Goal: Task Accomplishment & Management: Complete application form

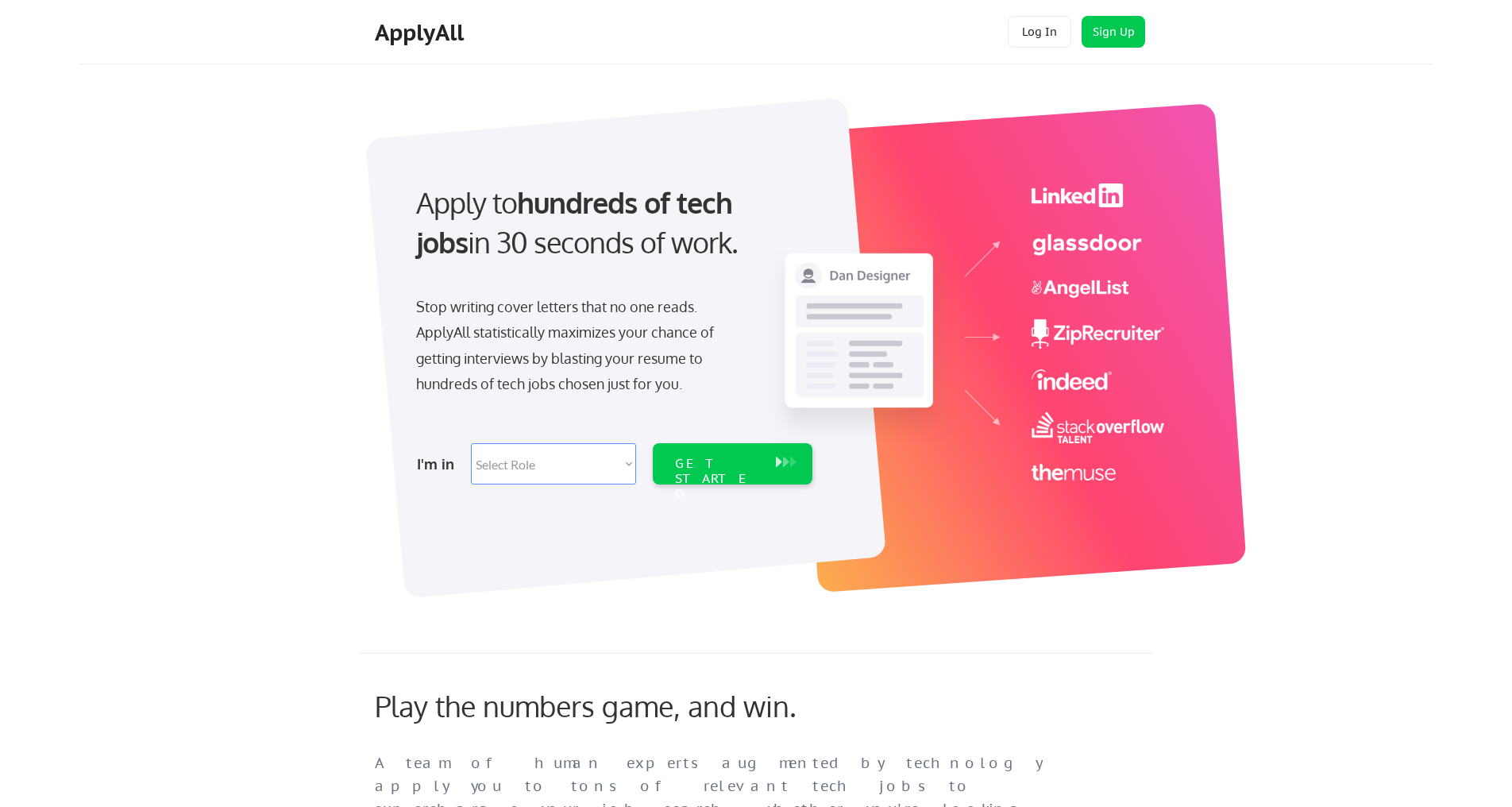
click at [553, 452] on select "Select Role Software Engineering Product Management Customer Success Sales UI/U…" at bounding box center [553, 463] width 165 height 41
select select ""product""
click at [471, 443] on select "Select Role Software Engineering Product Management Customer Success Sales UI/U…" at bounding box center [553, 463] width 165 height 41
select select ""product""
click at [701, 446] on div "GET STARTED" at bounding box center [717, 463] width 101 height 41
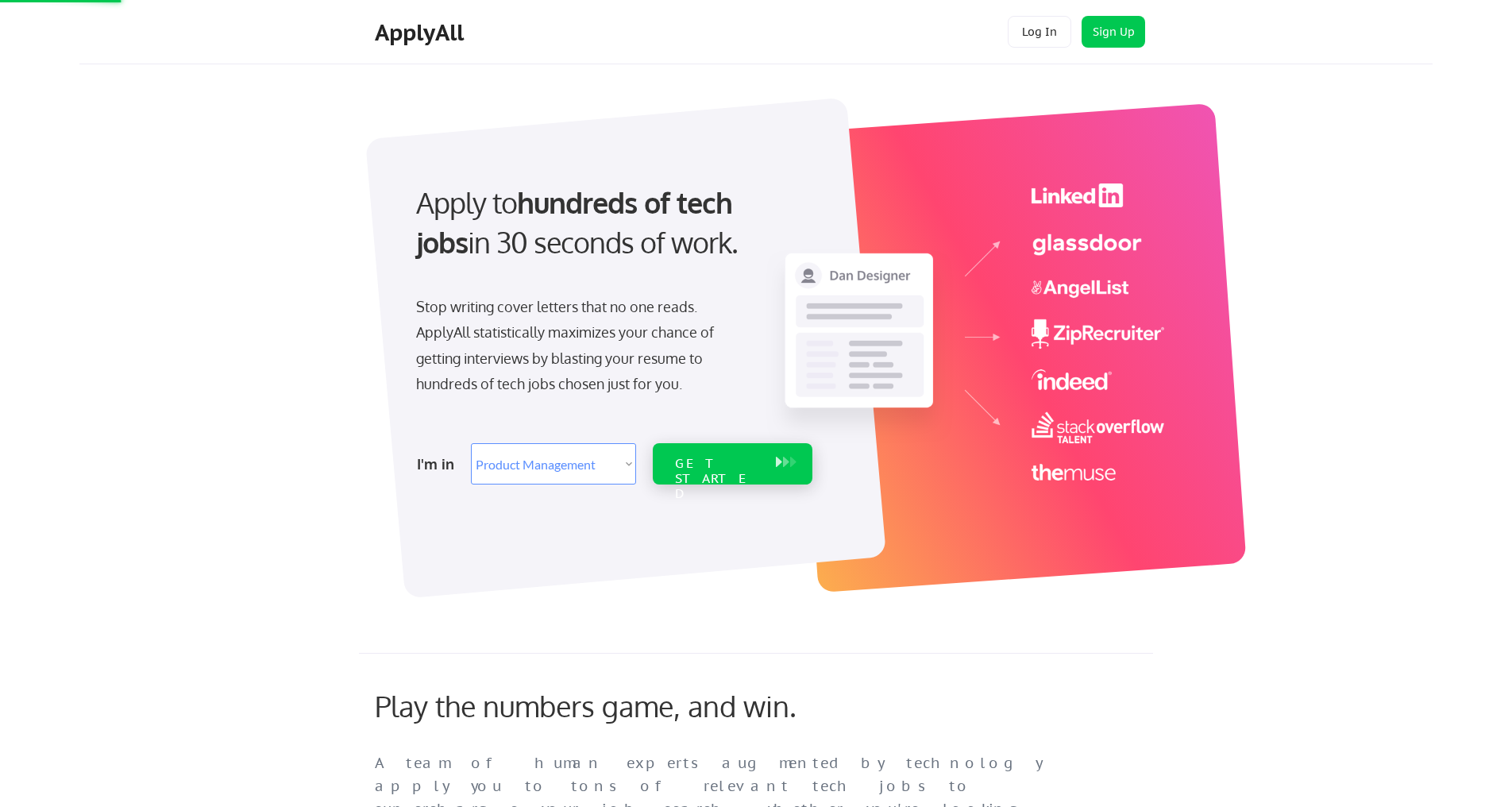
click at [705, 462] on div "GET STARTED" at bounding box center [717, 478] width 85 height 46
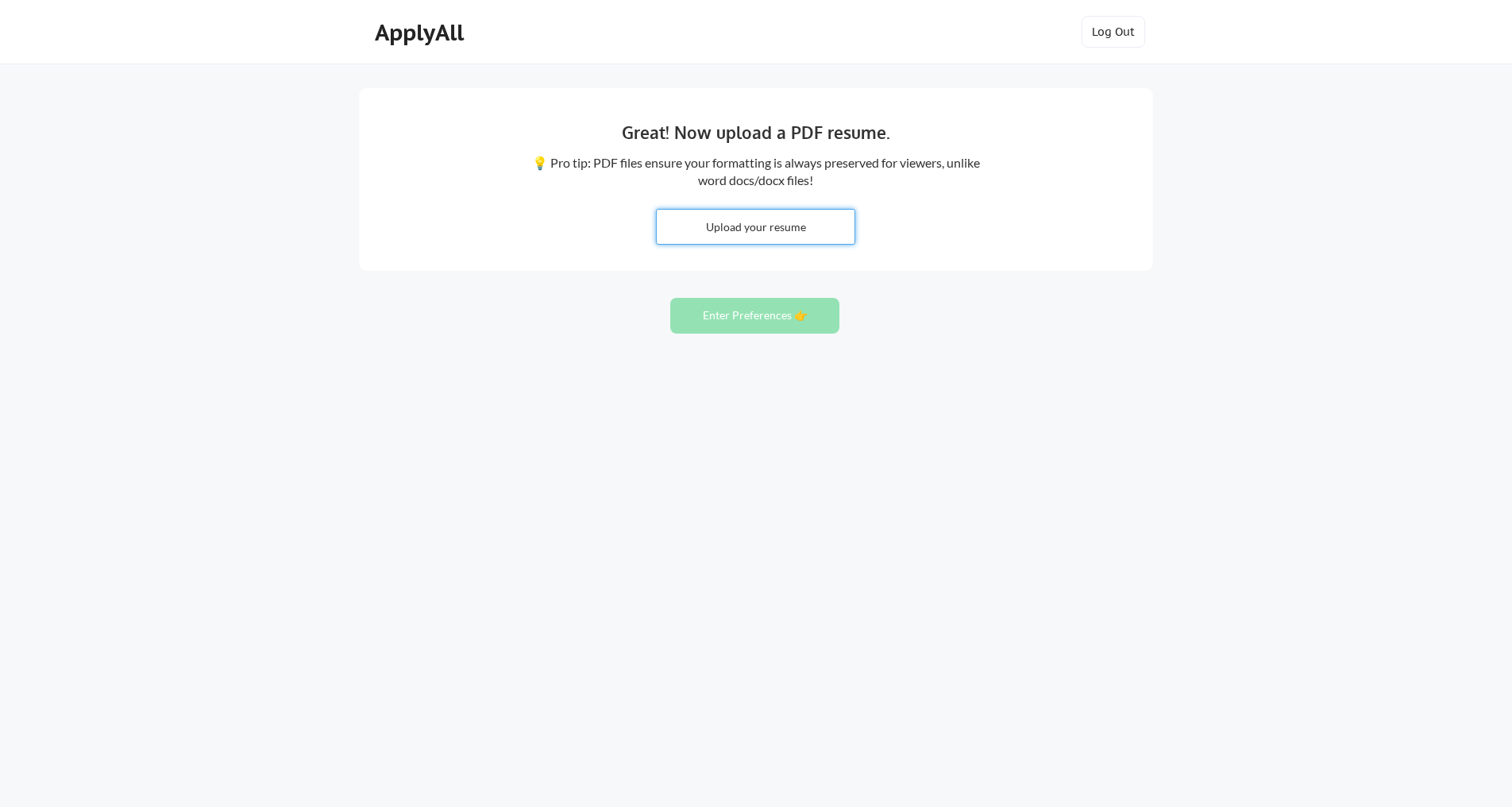
click at [809, 214] on input "file" at bounding box center [755, 226] width 198 height 34
type input "C:\fakepath\C. Quinn Smith - Resume (3).pdf"
click at [732, 324] on button "Enter Preferences 👉" at bounding box center [754, 315] width 169 height 35
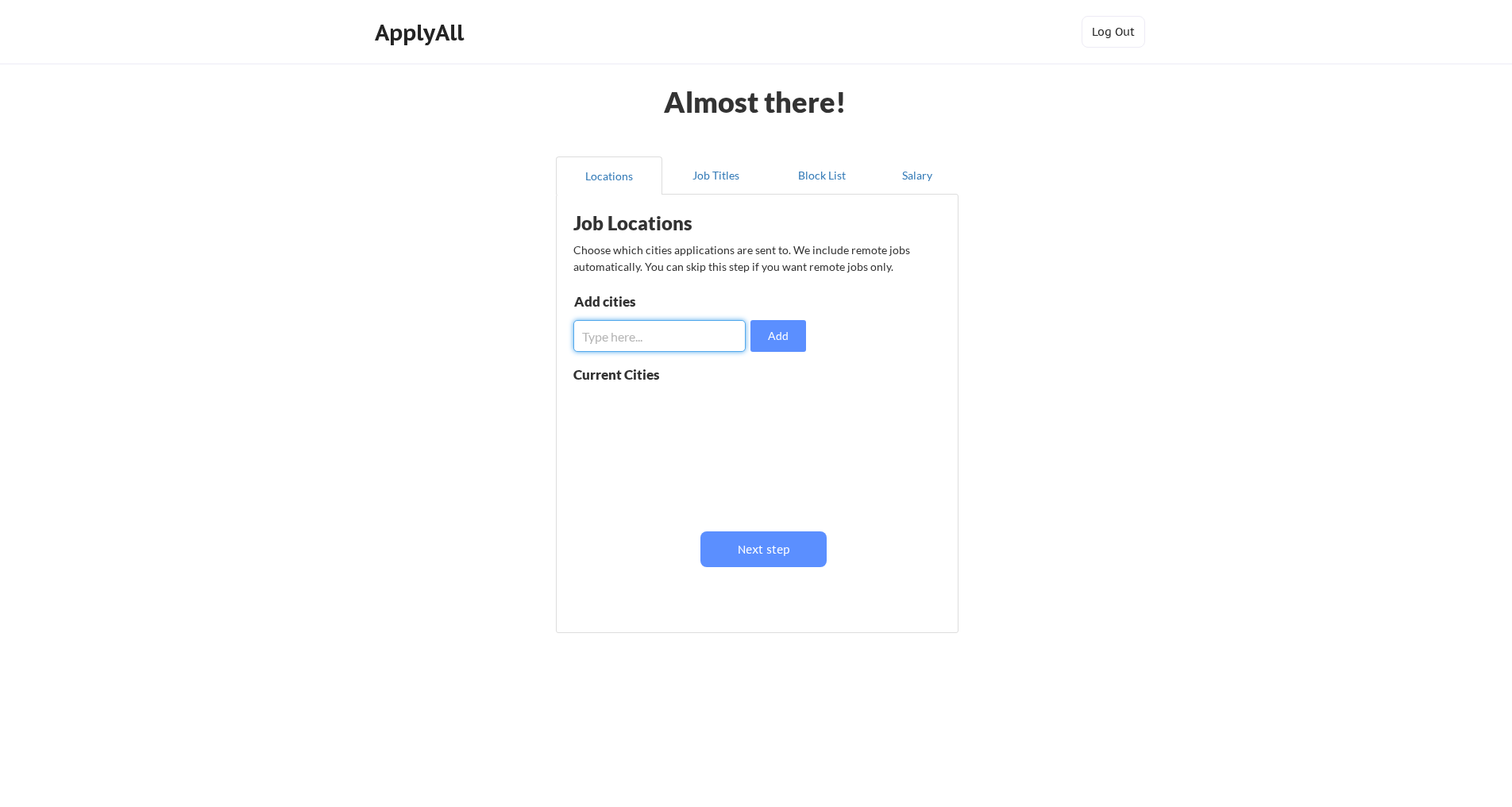
click at [722, 334] on input "input" at bounding box center [659, 336] width 172 height 32
type input "n"
type input "f"
type input "N"
type input "Fairfield, CT"
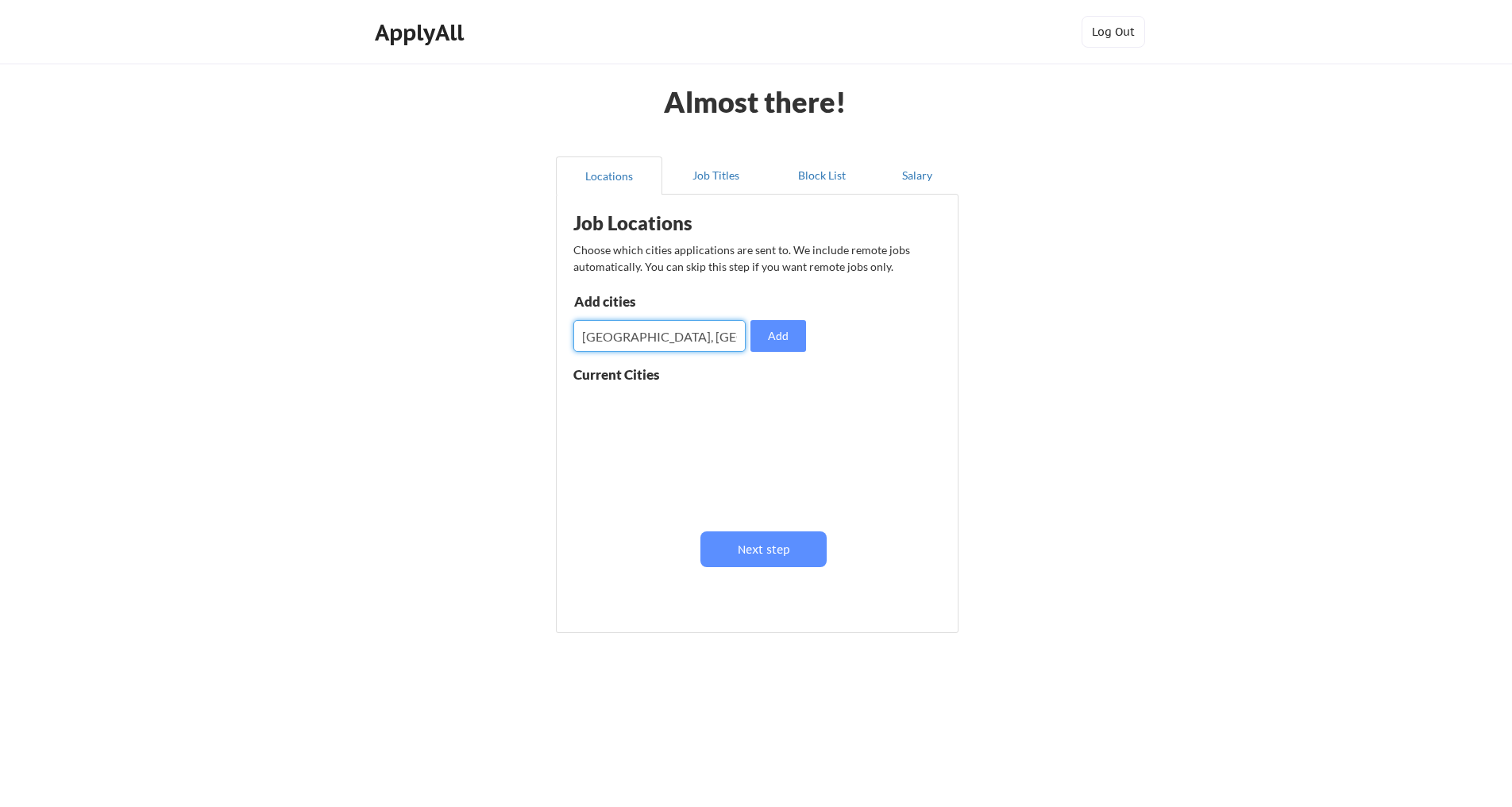
click at [791, 338] on button "Add" at bounding box center [778, 336] width 56 height 32
click at [643, 342] on input "input" at bounding box center [659, 336] width 172 height 32
type input "Stamford, CT"
click at [764, 343] on button "Add" at bounding box center [778, 336] width 56 height 32
click at [624, 336] on input "input" at bounding box center [659, 336] width 172 height 32
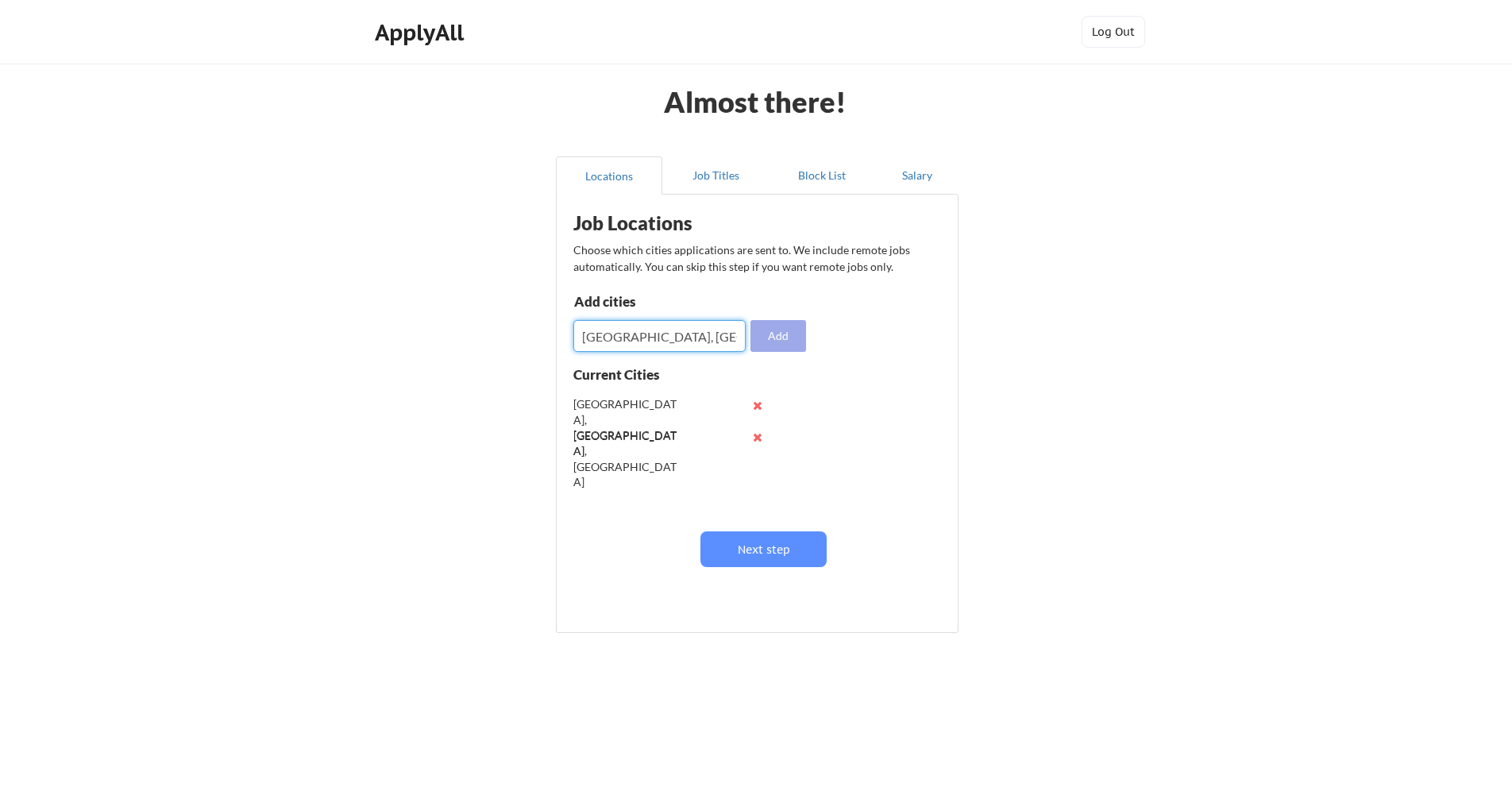
type input "Norwalk, CT"
click at [775, 335] on button "Add" at bounding box center [778, 336] width 56 height 32
click at [656, 339] on input "input" at bounding box center [659, 336] width 172 height 32
type input "N"
type input "New York, NY"
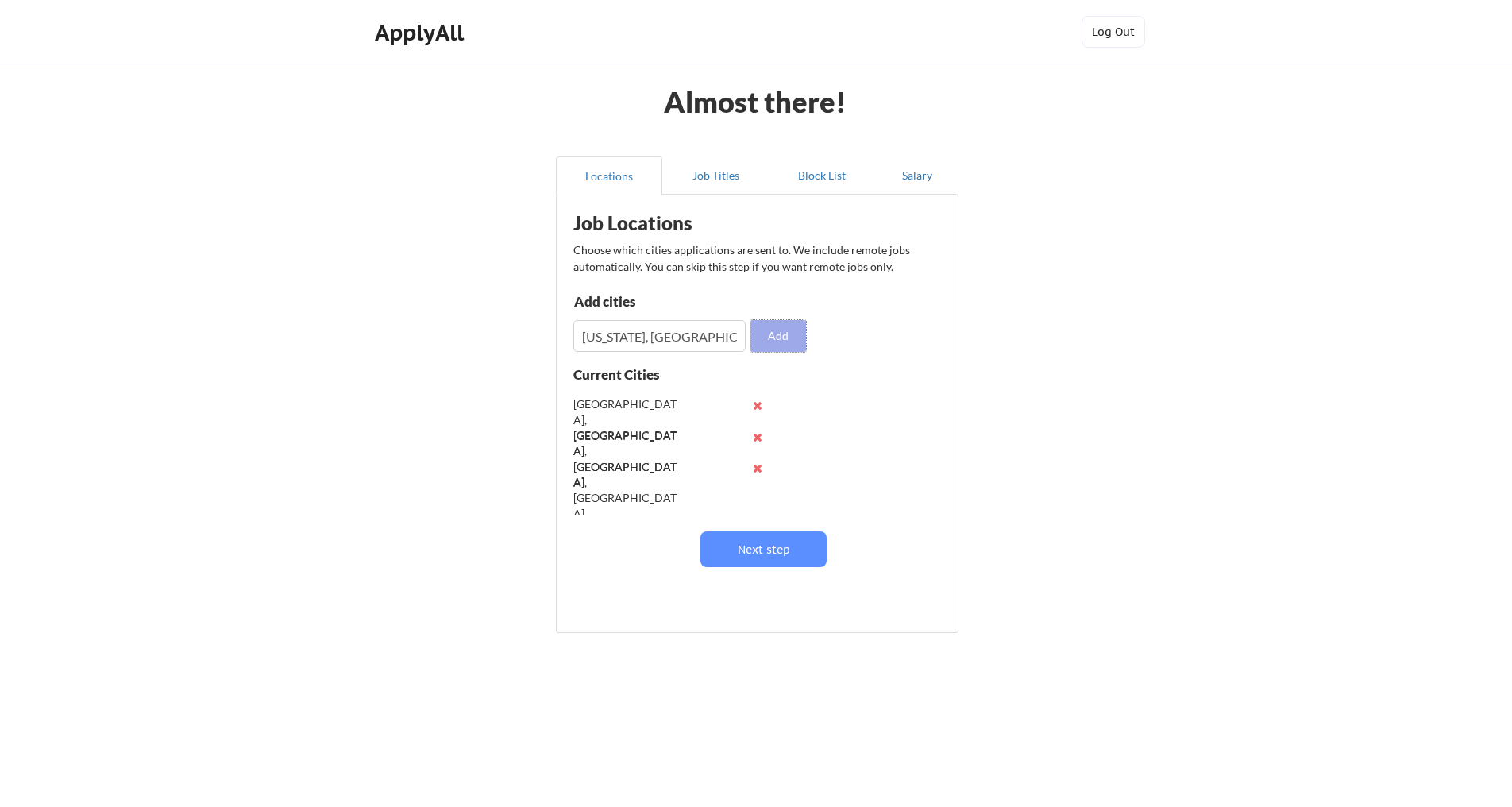
click at [790, 324] on button "Add" at bounding box center [778, 336] width 56 height 32
click at [756, 498] on button at bounding box center [757, 499] width 12 height 12
click at [754, 475] on div "Norwalk, CT" at bounding box center [674, 467] width 200 height 32
click at [754, 472] on button at bounding box center [757, 468] width 12 height 12
click at [754, 439] on button at bounding box center [757, 437] width 12 height 12
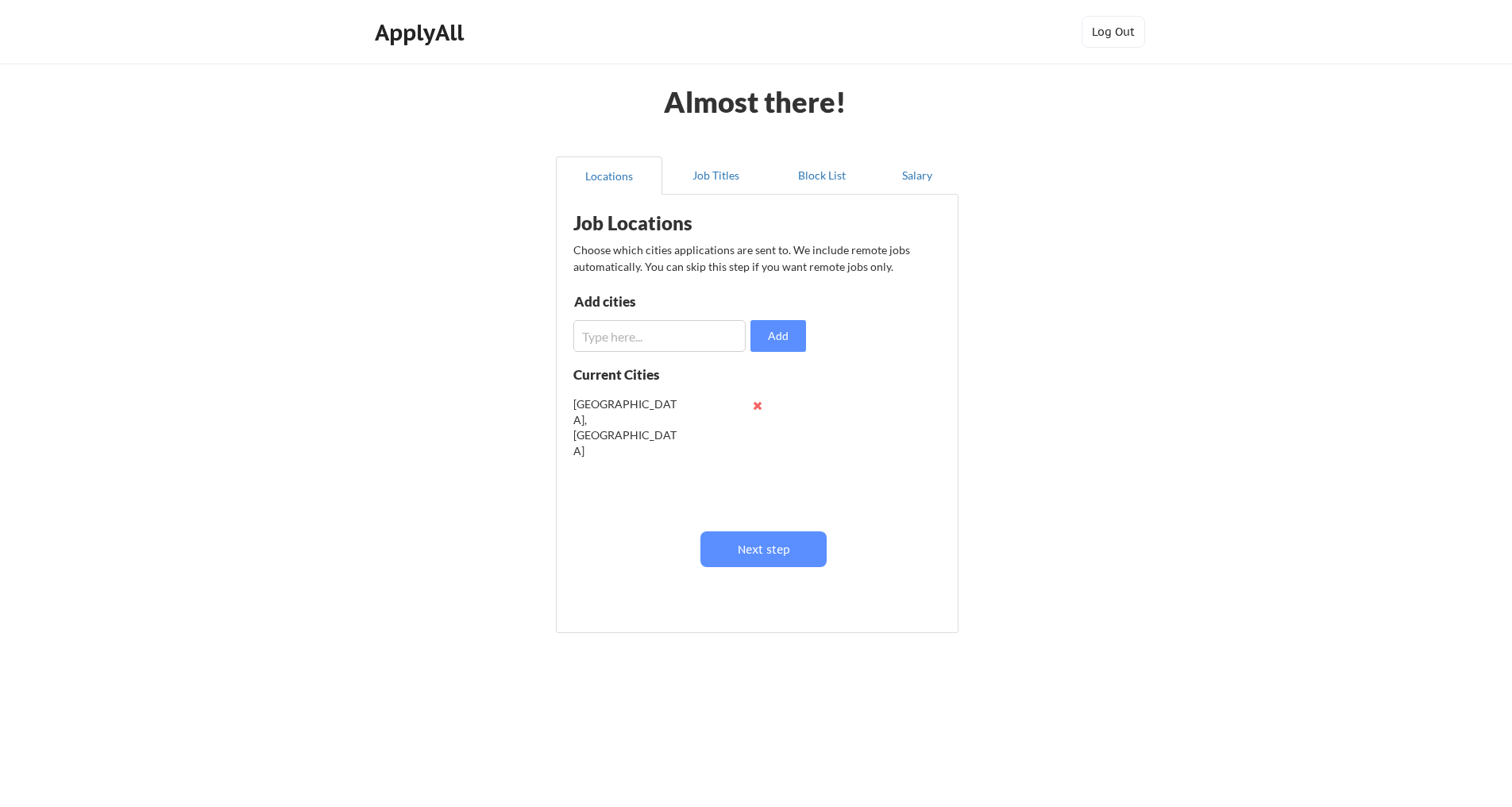
click at [759, 409] on button at bounding box center [757, 405] width 12 height 12
click at [760, 553] on button "Next step" at bounding box center [764, 549] width 126 height 35
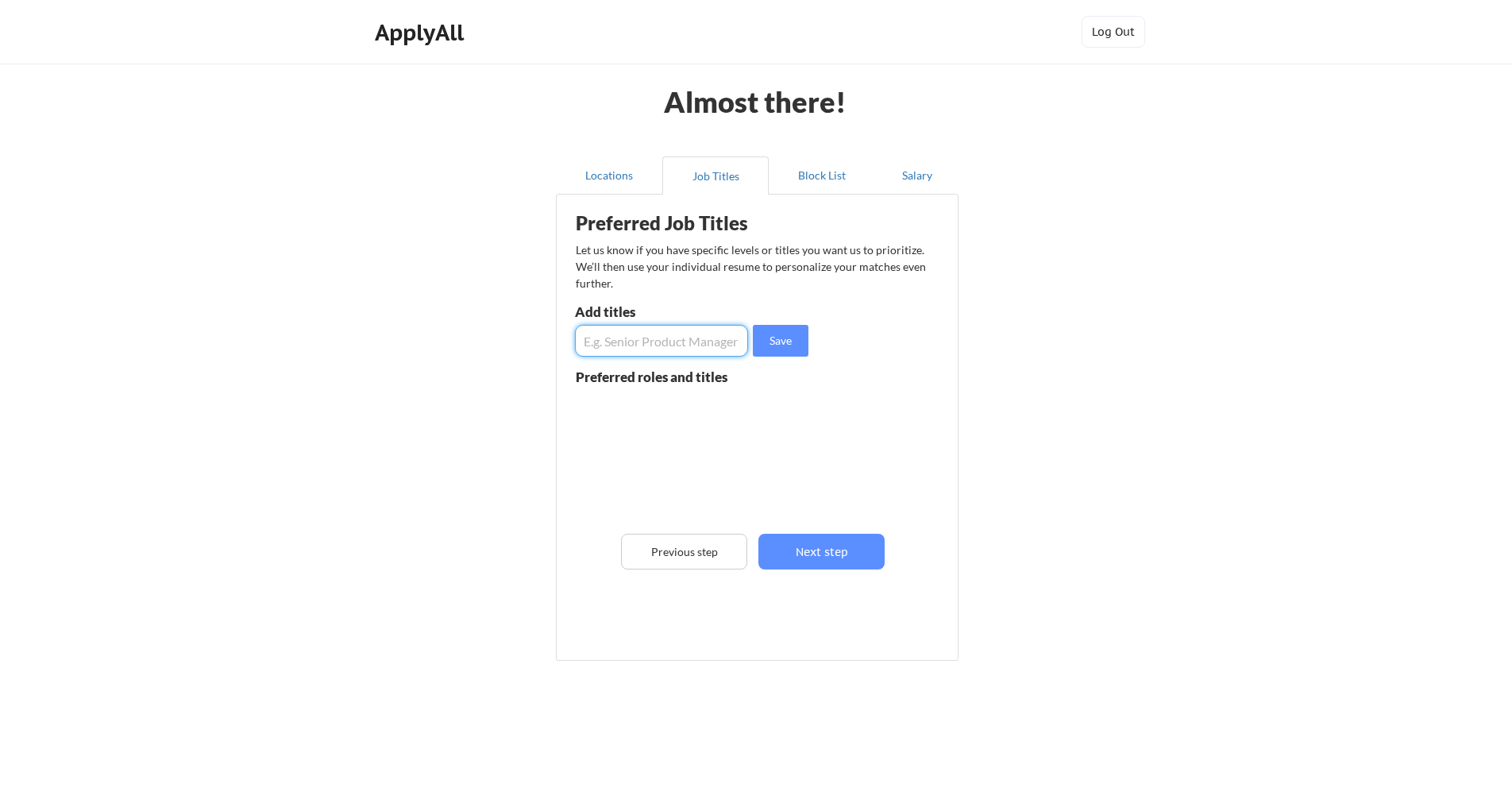
click at [673, 333] on input "input" at bounding box center [662, 340] width 173 height 32
type input "senior director of product"
click at [764, 341] on button "Save" at bounding box center [780, 340] width 56 height 32
click at [657, 348] on input "input" at bounding box center [662, 340] width 173 height 32
type input "vice president of product"
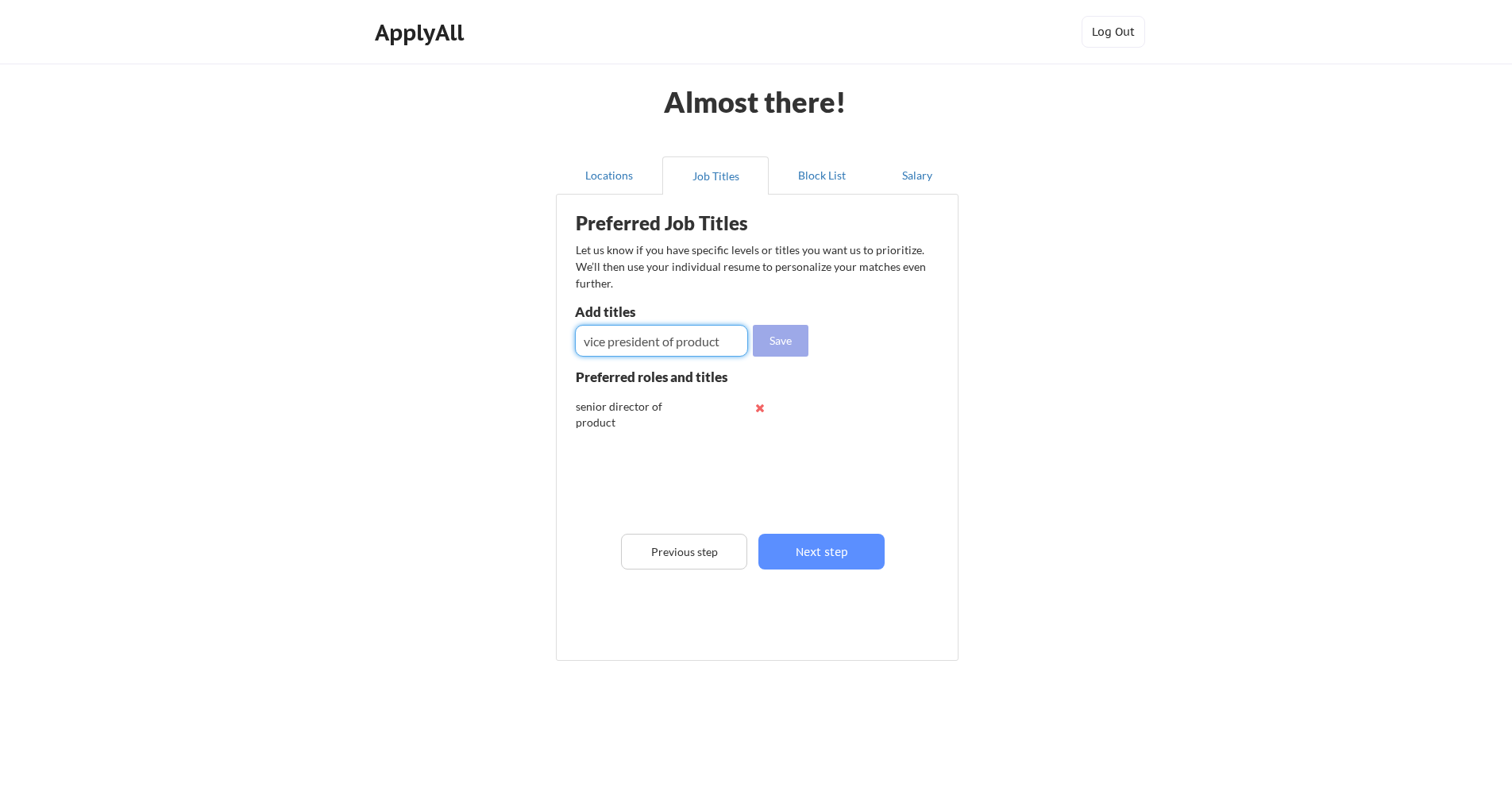
click at [792, 349] on button "Save" at bounding box center [780, 340] width 56 height 32
click at [644, 331] on input "input" at bounding box center [662, 340] width 173 height 32
type input "director of product"
click at [774, 344] on button "Save" at bounding box center [780, 340] width 56 height 32
click at [616, 346] on input "input" at bounding box center [662, 340] width 173 height 32
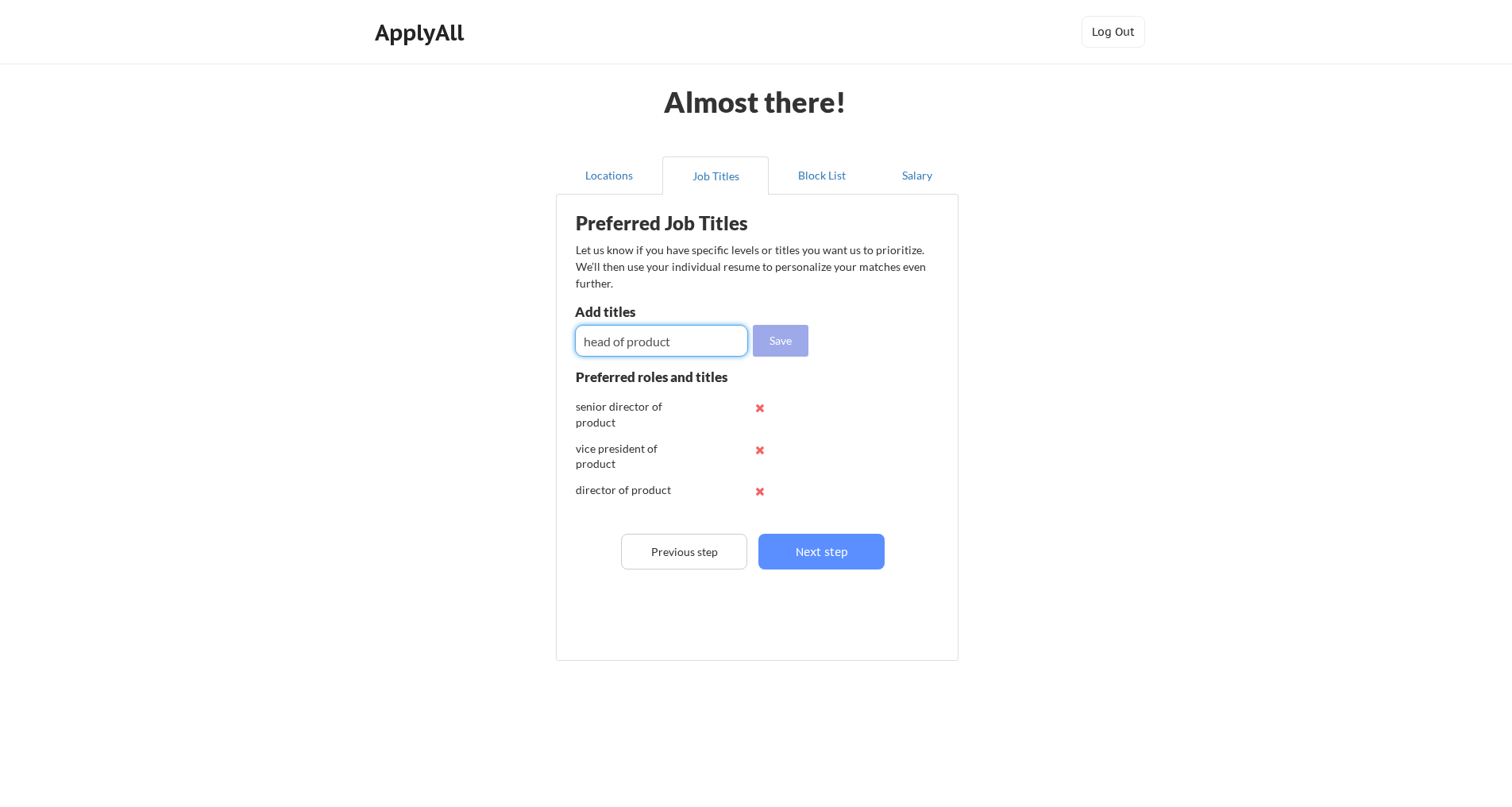
type input "head of product"
click at [768, 340] on button "Save" at bounding box center [780, 340] width 56 height 32
click at [626, 344] on input "input" at bounding box center [662, 340] width 173 height 32
type input "chief product officer"
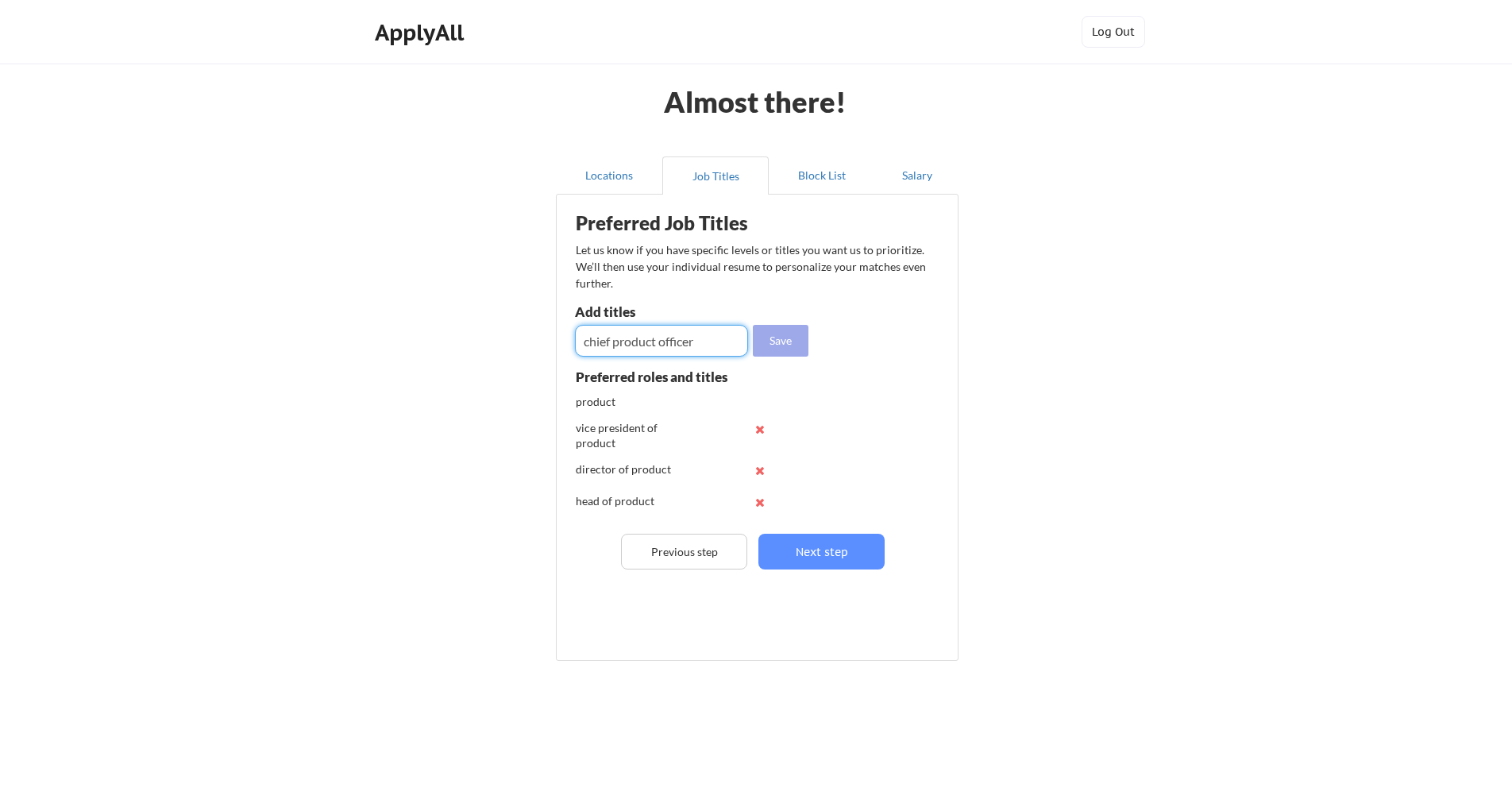
click at [783, 343] on button "Save" at bounding box center [780, 340] width 56 height 32
click at [625, 350] on input "input" at bounding box center [662, 340] width 173 height 32
type input "o"
type input "platform product"
click at [775, 340] on button "Save" at bounding box center [780, 340] width 56 height 32
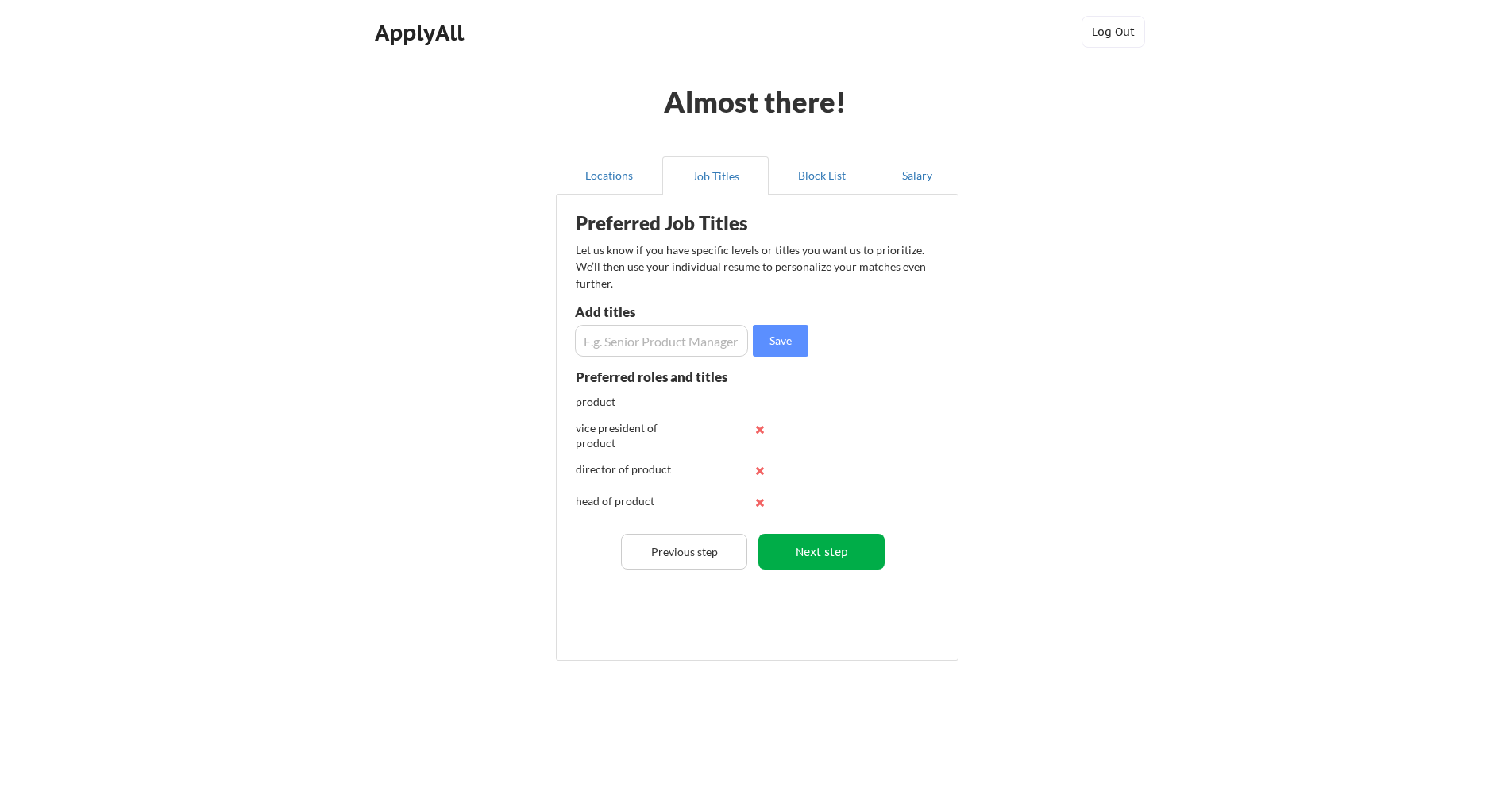
click at [839, 557] on button "Next step" at bounding box center [822, 551] width 126 height 35
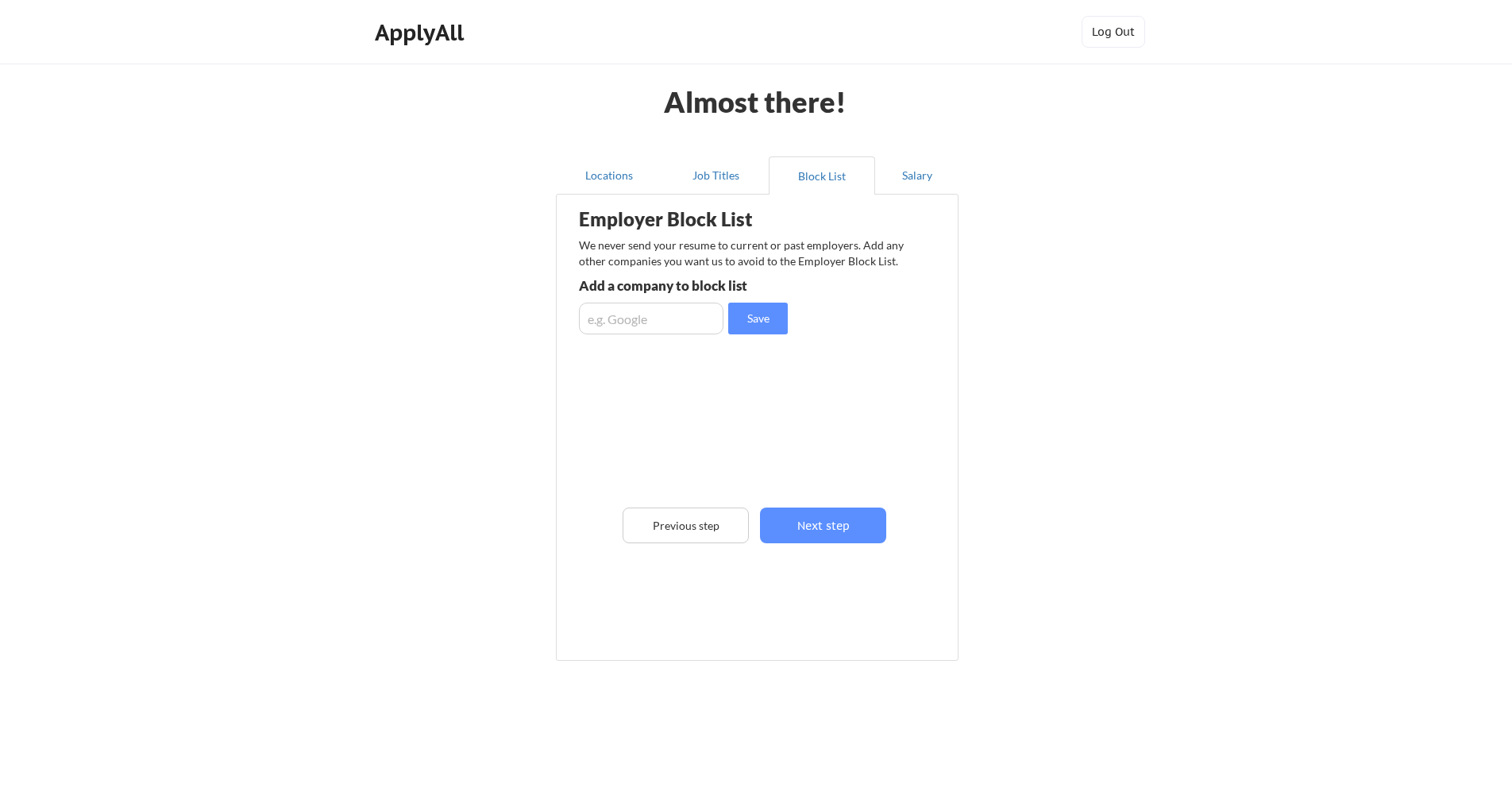
click at [667, 314] on input "input" at bounding box center [651, 319] width 145 height 32
type input "indeed"
click at [770, 306] on button "Save" at bounding box center [758, 319] width 60 height 32
click at [658, 324] on input "input" at bounding box center [651, 319] width 145 height 32
click at [840, 515] on button "Next step" at bounding box center [823, 525] width 126 height 35
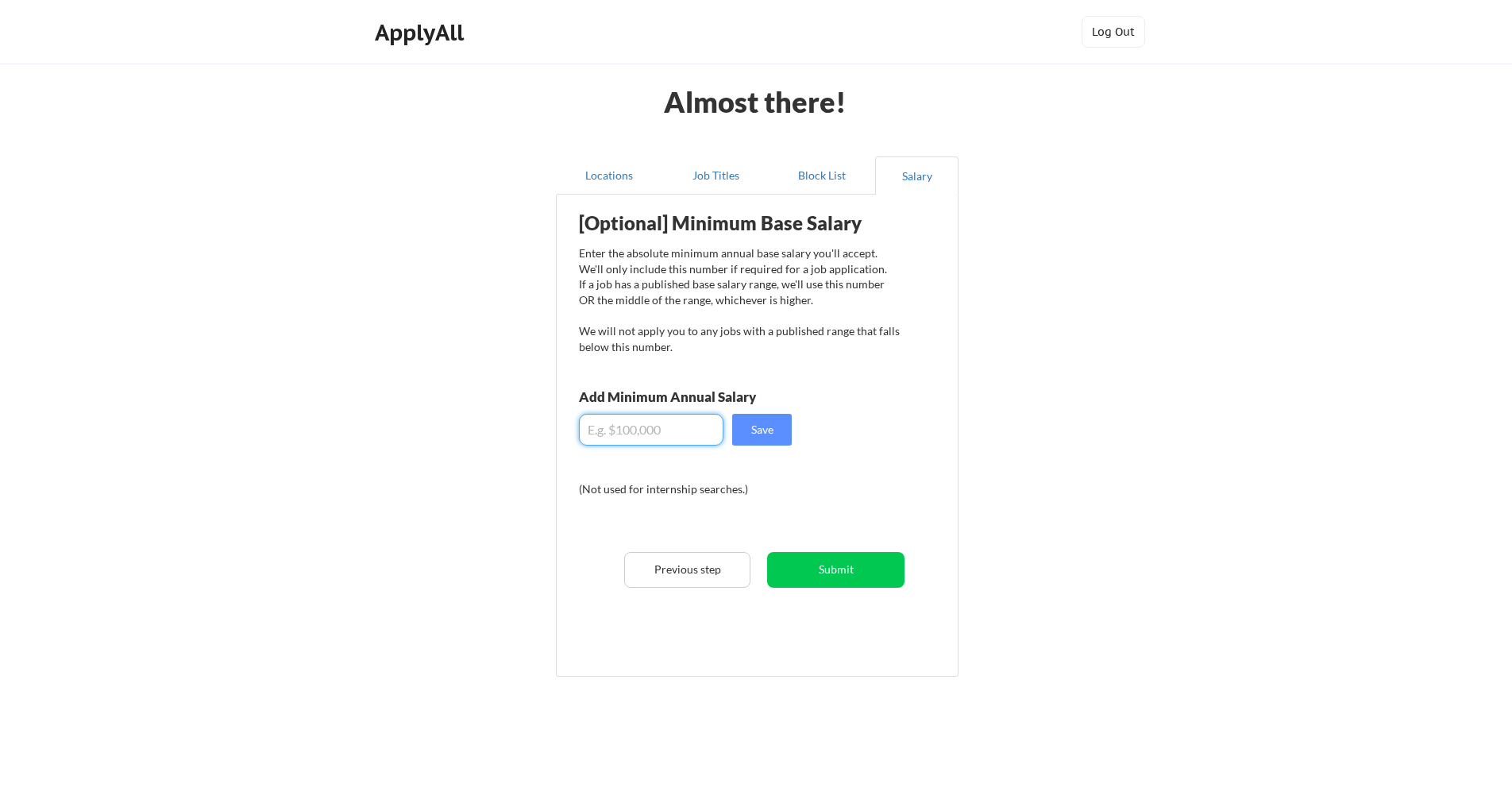
click at [678, 425] on input "input" at bounding box center [651, 430] width 145 height 32
type input "$0"
click at [604, 430] on input "input" at bounding box center [651, 430] width 145 height 32
click at [753, 435] on button "Save" at bounding box center [762, 430] width 60 height 32
click at [670, 435] on input "input" at bounding box center [651, 430] width 145 height 32
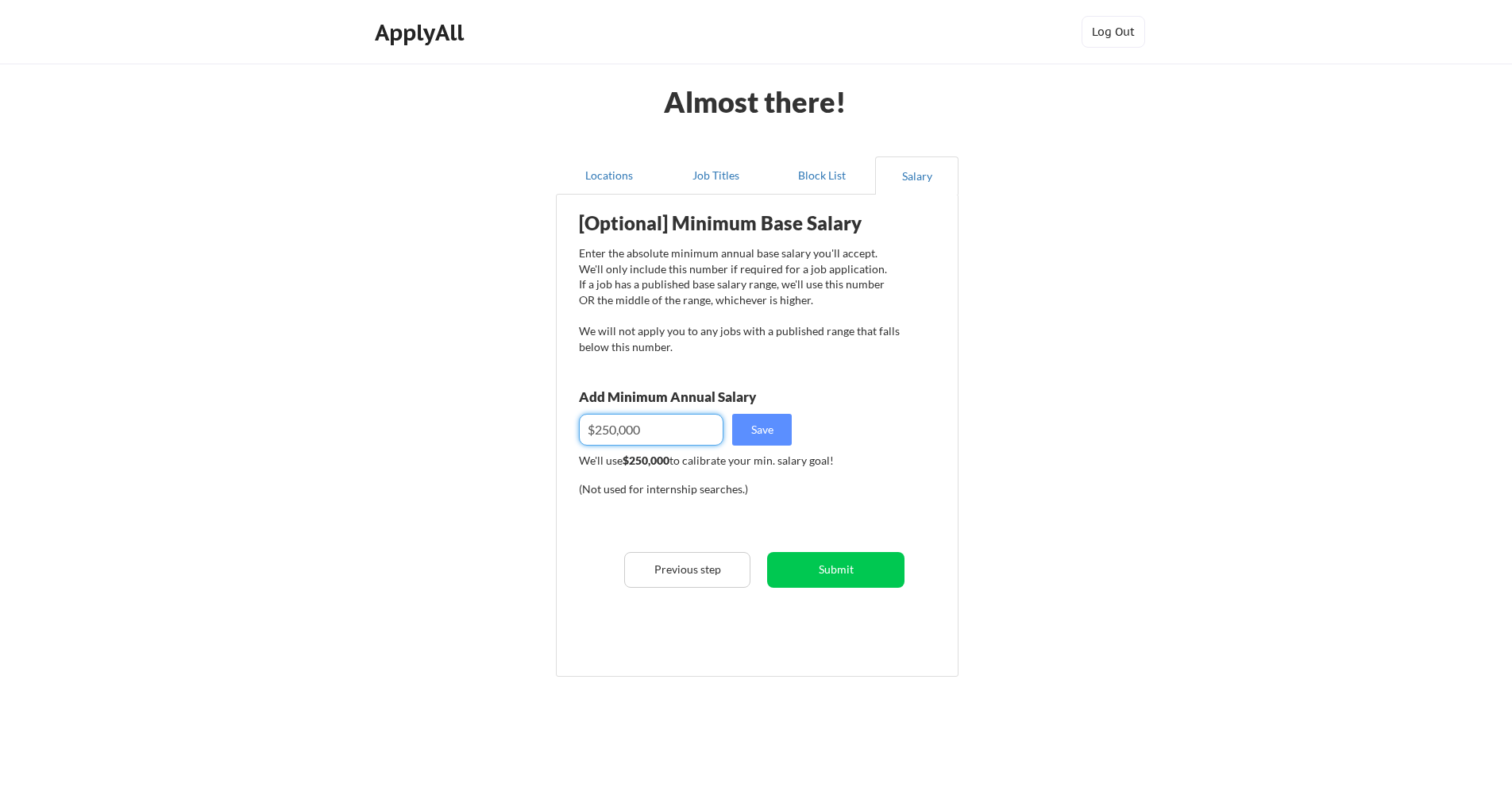
click at [611, 433] on input "input" at bounding box center [651, 430] width 145 height 32
type input "$275,000"
click at [754, 435] on button "Save" at bounding box center [762, 430] width 60 height 32
click at [864, 570] on button "Submit" at bounding box center [835, 569] width 137 height 35
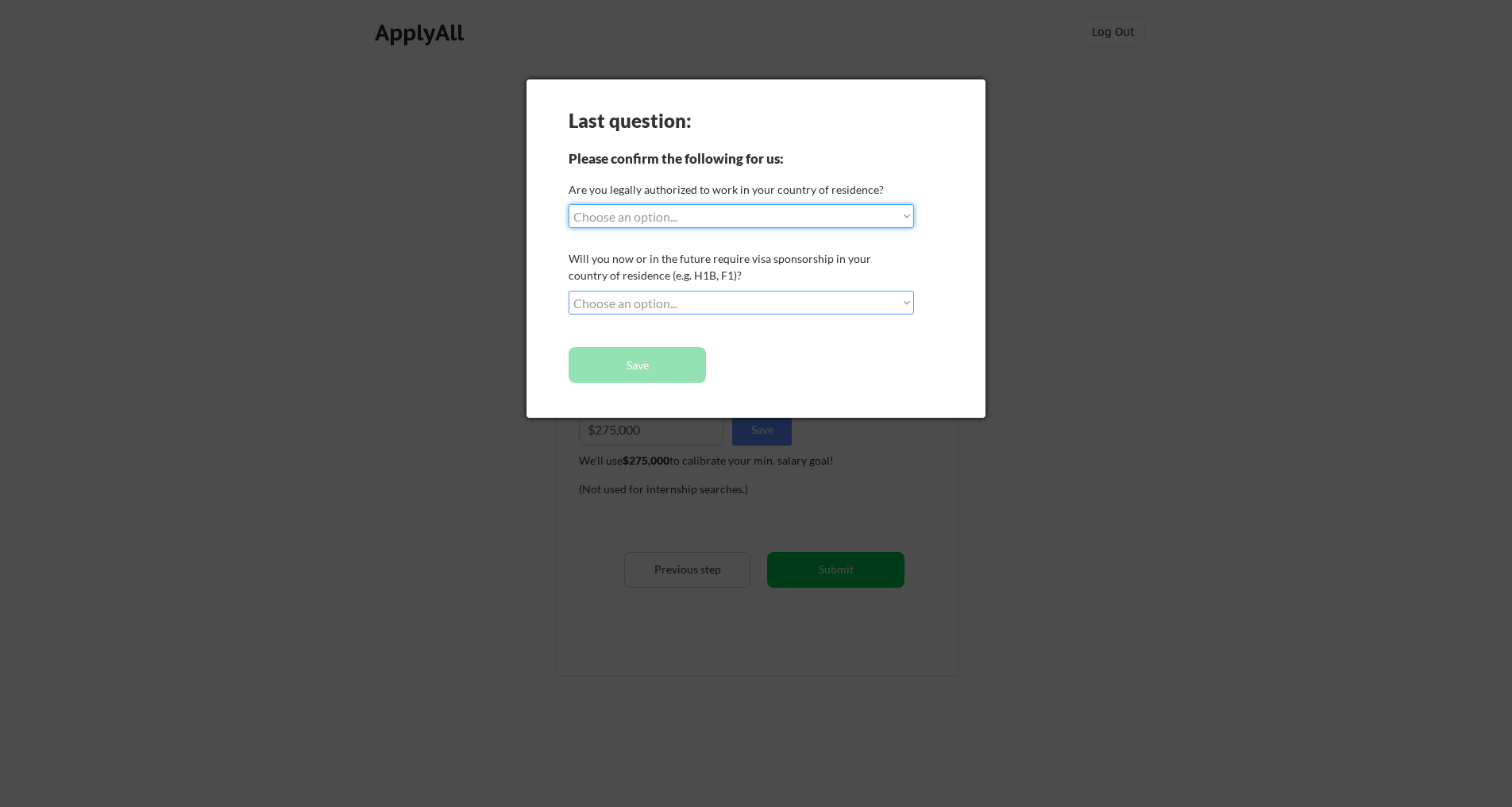
click at [665, 210] on select "Choose an option... Yes, I am a US Citizen Yes, I am a Canadian Citizen Yes, I …" at bounding box center [741, 216] width 346 height 24
select select ""yes__i_am_a_us_citizen""
click at [568, 204] on select "Choose an option... Yes, I am a US Citizen Yes, I am a Canadian Citizen Yes, I …" at bounding box center [741, 216] width 346 height 24
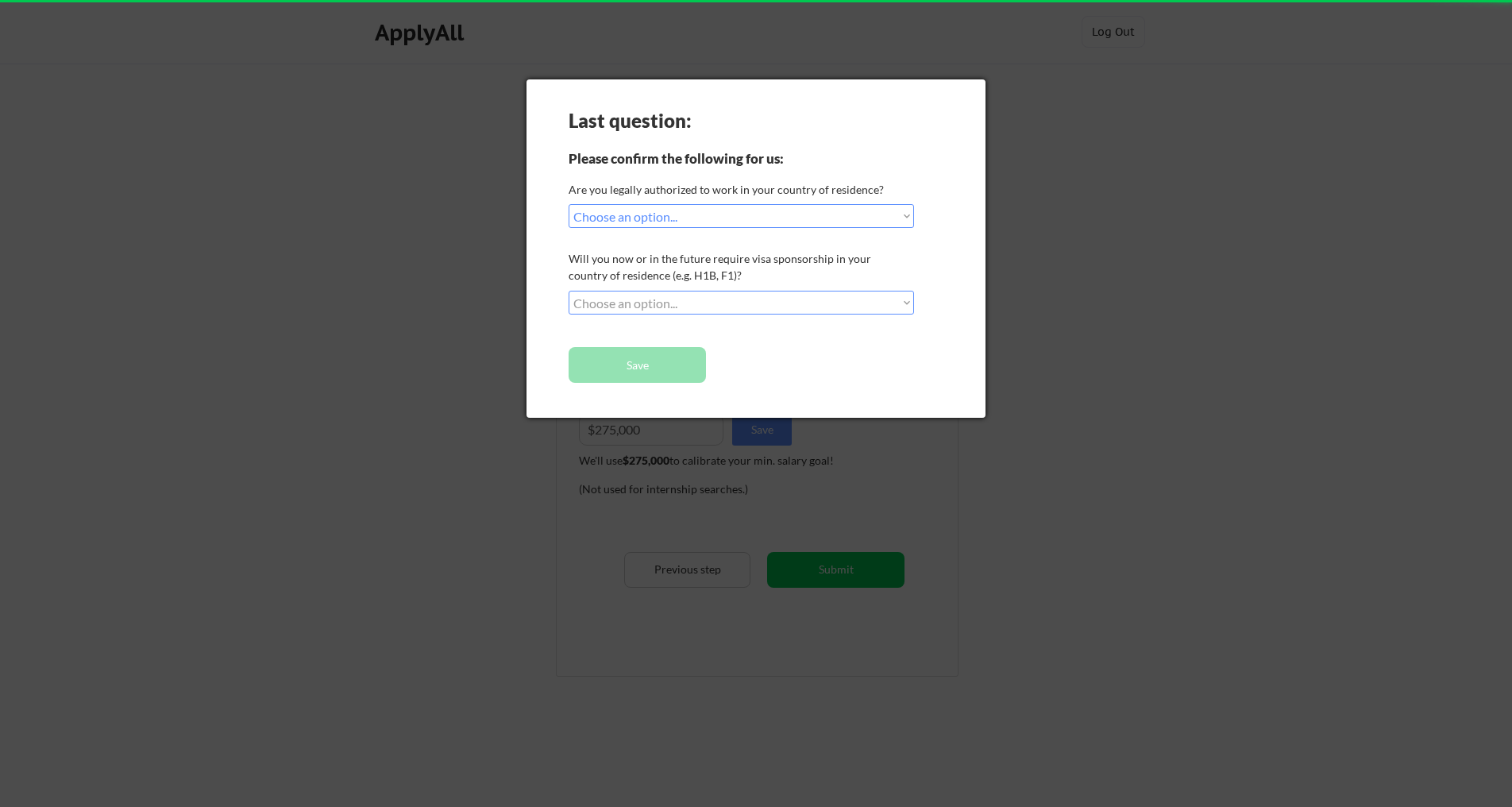
click at [674, 293] on select "Choose an option... No, I will not need sponsorship Yes, I will need sponsorship" at bounding box center [741, 303] width 346 height 24
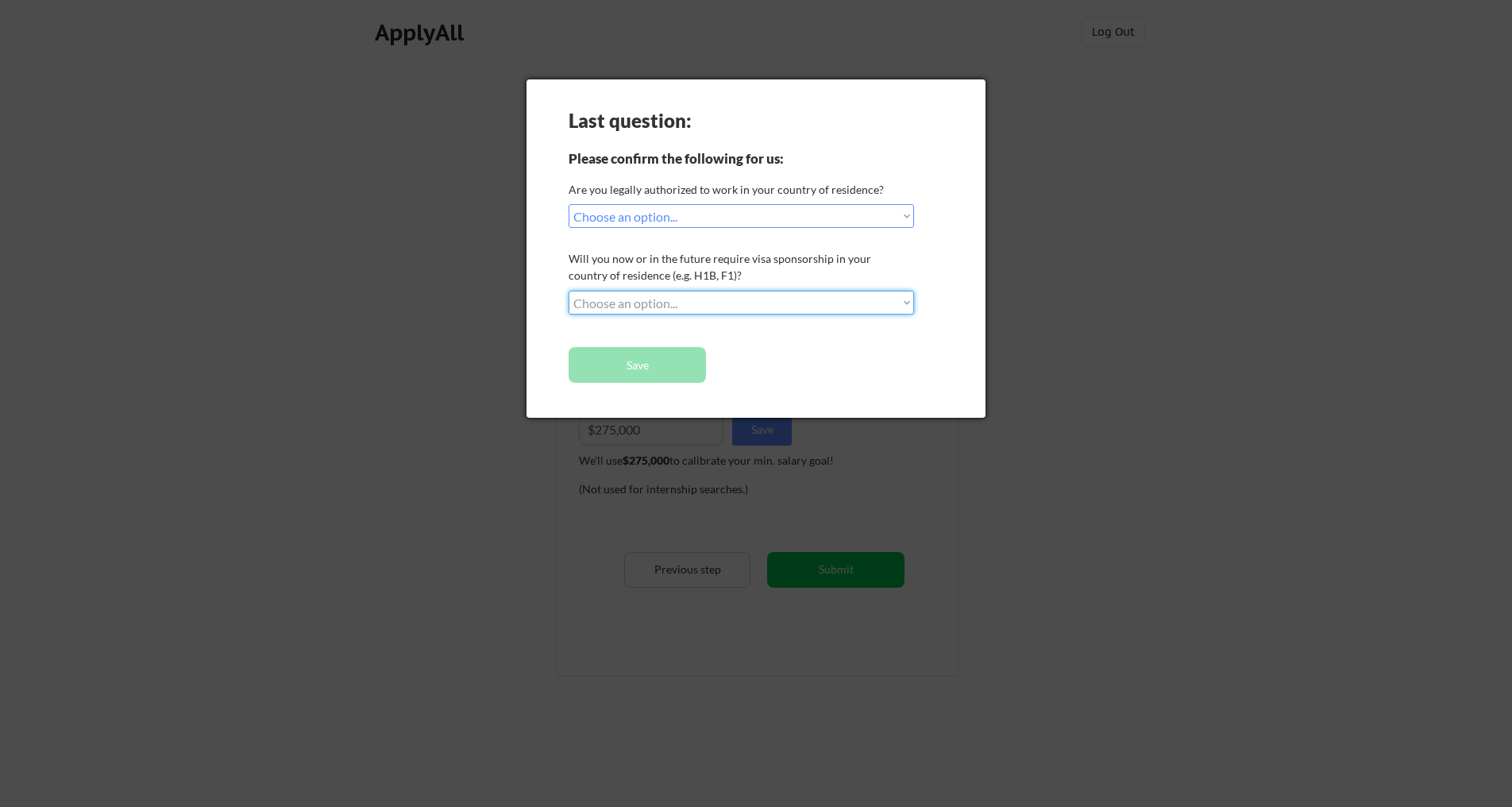
select select ""no__i_will_not_need_sponsorship""
click at [568, 291] on select "Choose an option... No, I will not need sponsorship Yes, I will need sponsorship" at bounding box center [741, 303] width 346 height 24
click at [658, 367] on button "Save" at bounding box center [637, 365] width 137 height 35
